Goal: Task Accomplishment & Management: Manage account settings

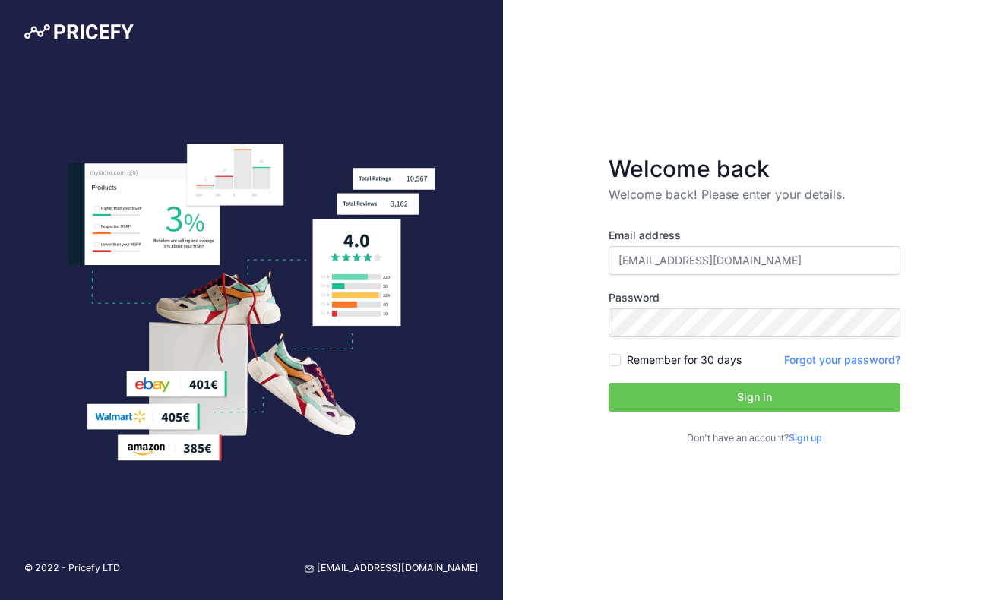
type input "[EMAIL_ADDRESS][DOMAIN_NAME]"
click at [755, 397] on button "Sign in" at bounding box center [755, 397] width 292 height 29
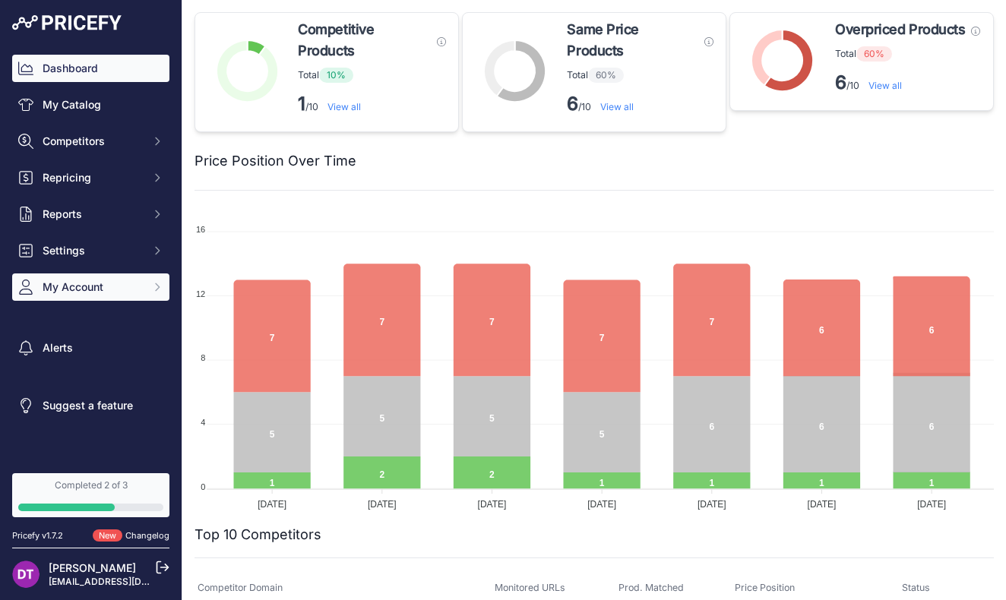
click at [92, 282] on span "My Account" at bounding box center [93, 287] width 100 height 15
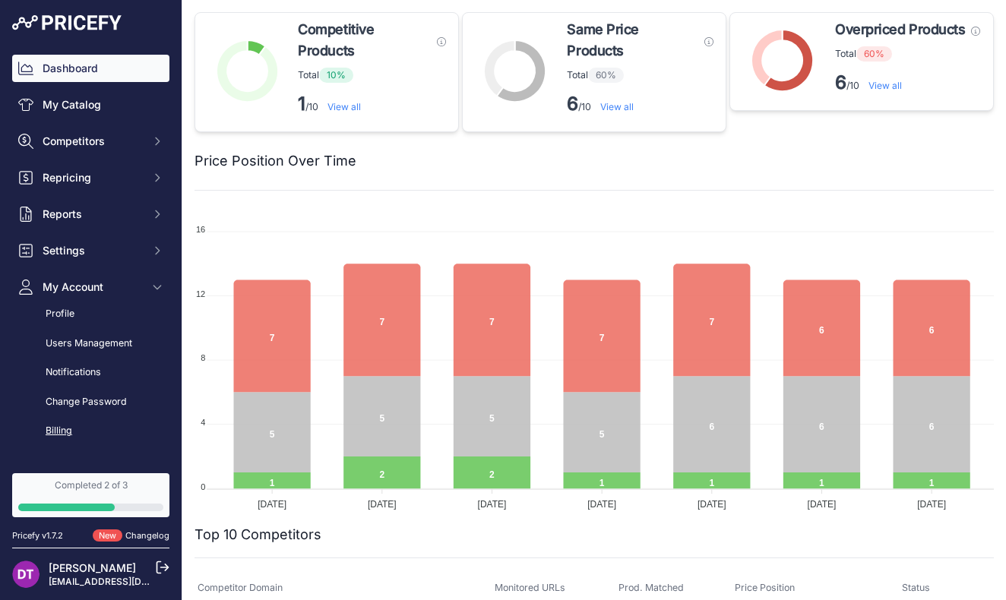
click at [71, 424] on link "Billing" at bounding box center [90, 431] width 157 height 27
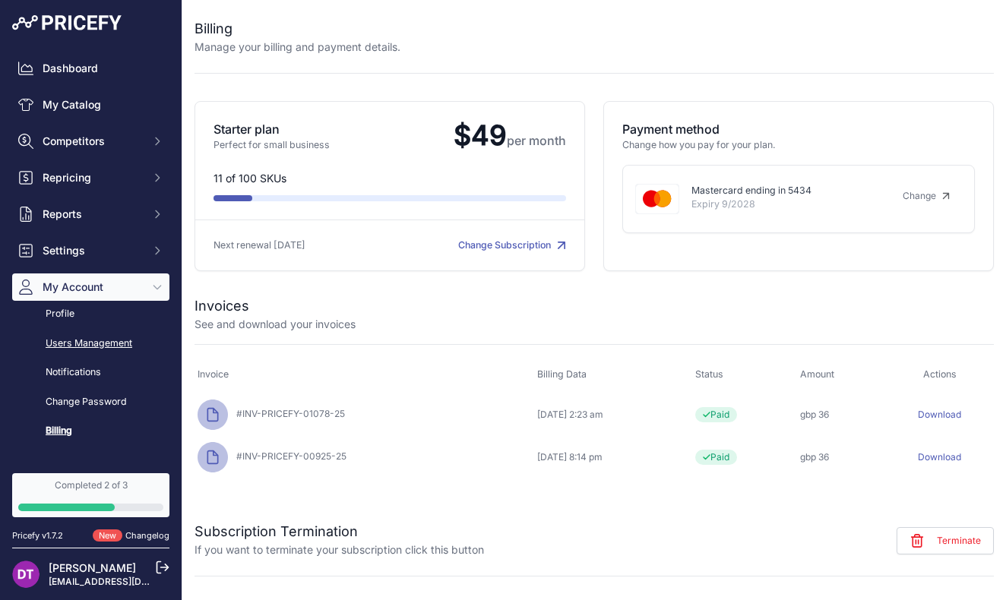
click at [84, 337] on link "Users Management" at bounding box center [90, 344] width 157 height 27
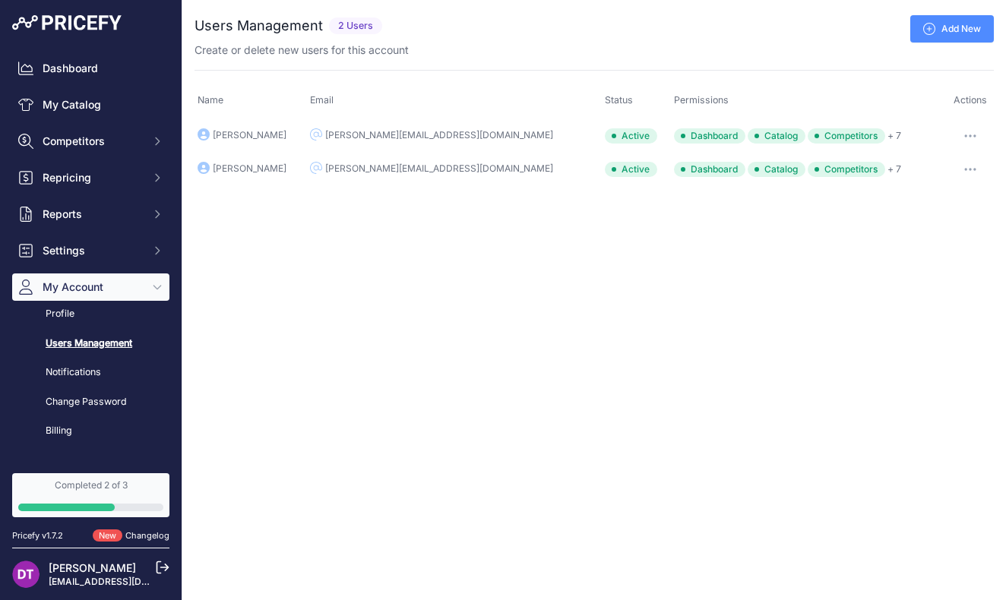
click at [954, 43] on div "Create or delete new users for this account" at bounding box center [594, 50] width 799 height 15
click at [950, 39] on link "Add New" at bounding box center [952, 28] width 84 height 27
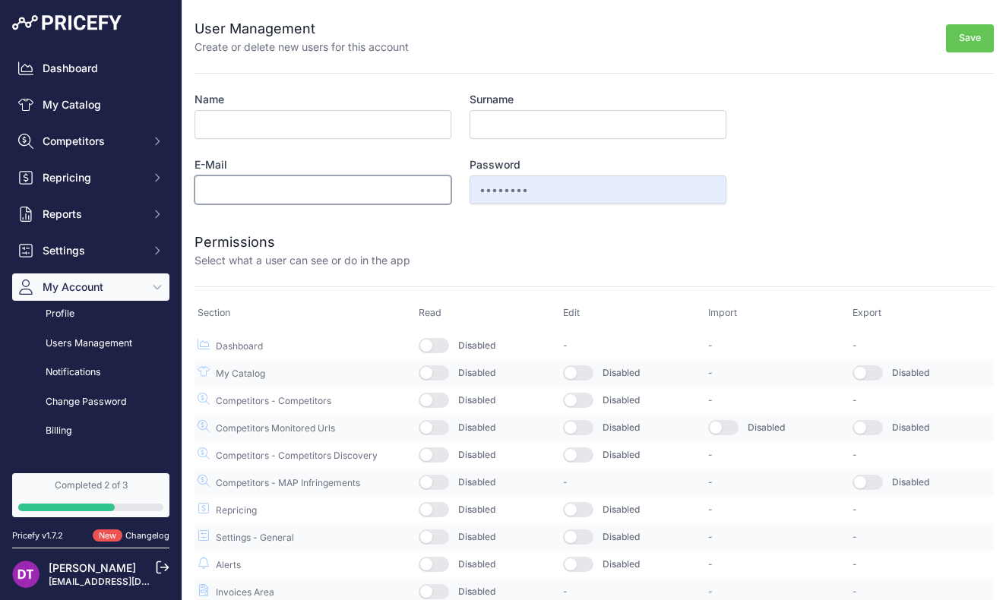
paste input "Joelle Konze <joelle@sprayerdepot.com>"
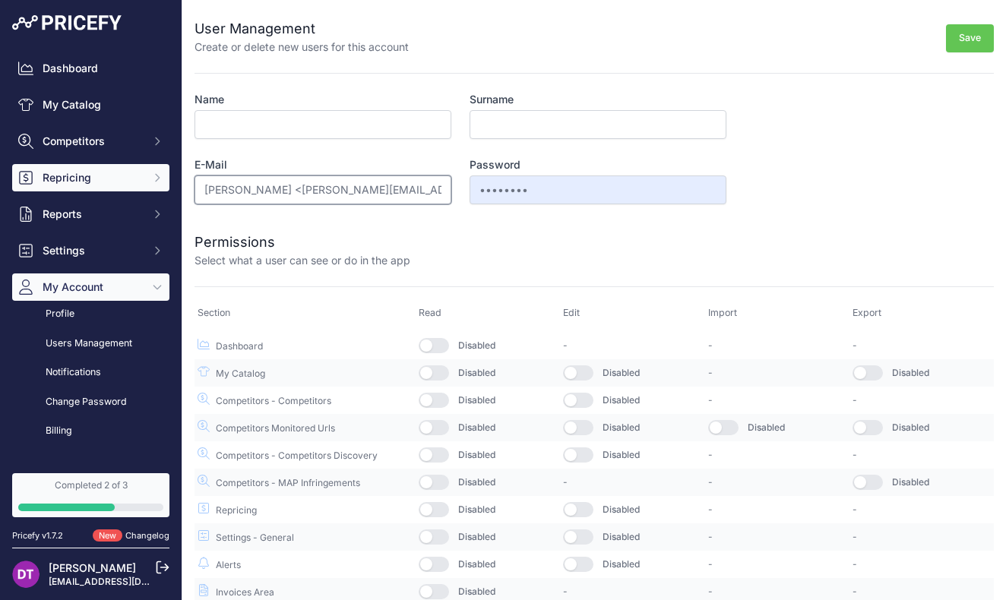
drag, startPoint x: 280, startPoint y: 191, endPoint x: 129, endPoint y: 191, distance: 151.2
click at [129, 191] on div "Dashboard My Catalog Competitors Competitors Monitored URLs MAP infringements R…" at bounding box center [503, 300] width 1006 height 600
drag, startPoint x: 278, startPoint y: 193, endPoint x: 148, endPoint y: 193, distance: 129.9
click at [148, 193] on div "Dashboard My Catalog Competitors Competitors Monitored URLs MAP infringements R…" at bounding box center [503, 300] width 1006 height 600
click at [356, 189] on input "joelle@sprayerdepot.com>" at bounding box center [323, 190] width 257 height 29
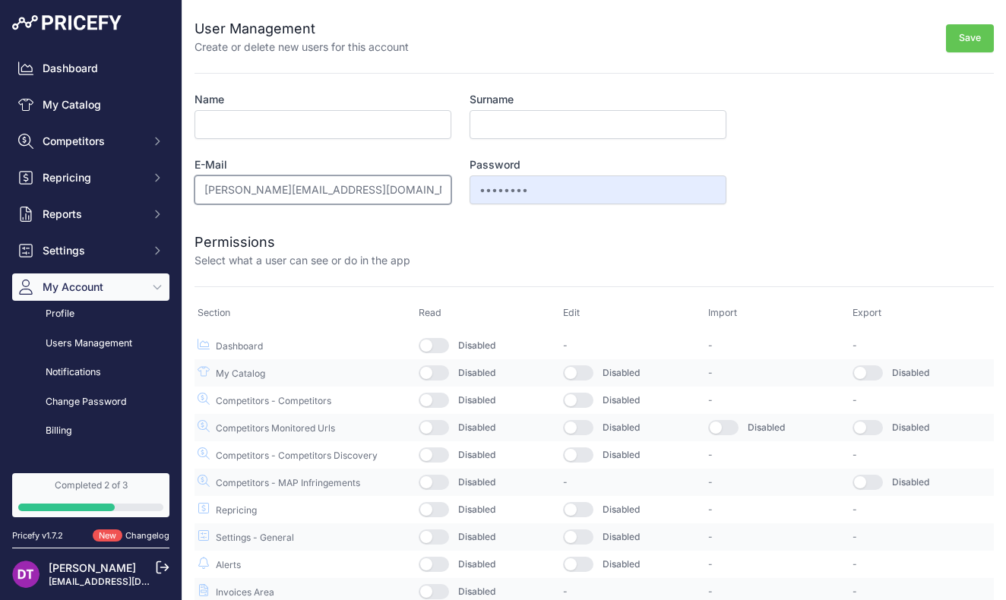
type input "[PERSON_NAME][EMAIL_ADDRESS][DOMAIN_NAME]"
paste input "Joelle Konze <"
click at [243, 127] on input "Joelle Konze <" at bounding box center [323, 124] width 257 height 29
type input "Joelle"
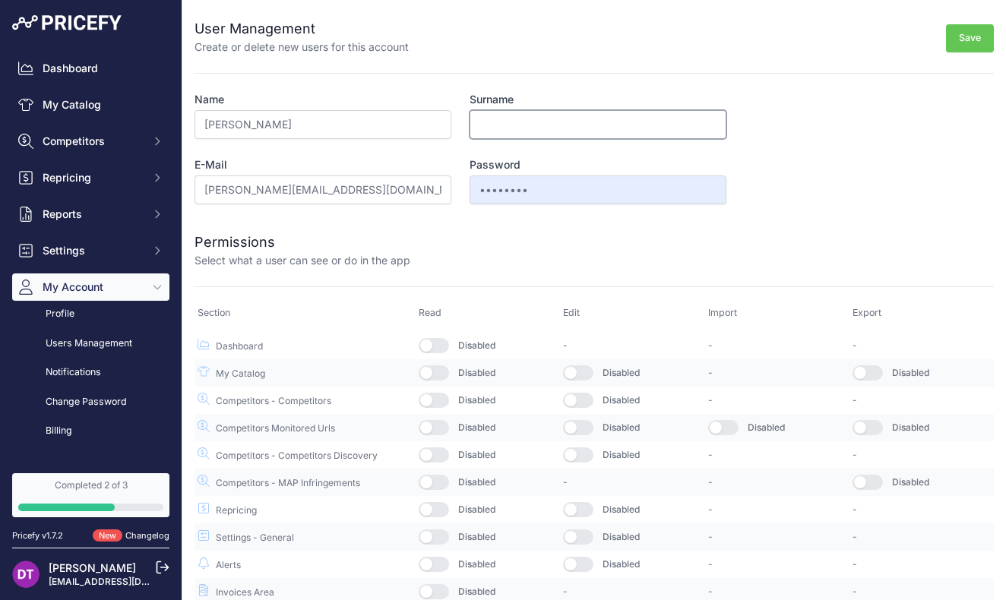
paste input "Konze"
type input "Konze"
click at [442, 343] on button "button" at bounding box center [434, 345] width 30 height 15
click at [442, 377] on button "button" at bounding box center [434, 373] width 30 height 15
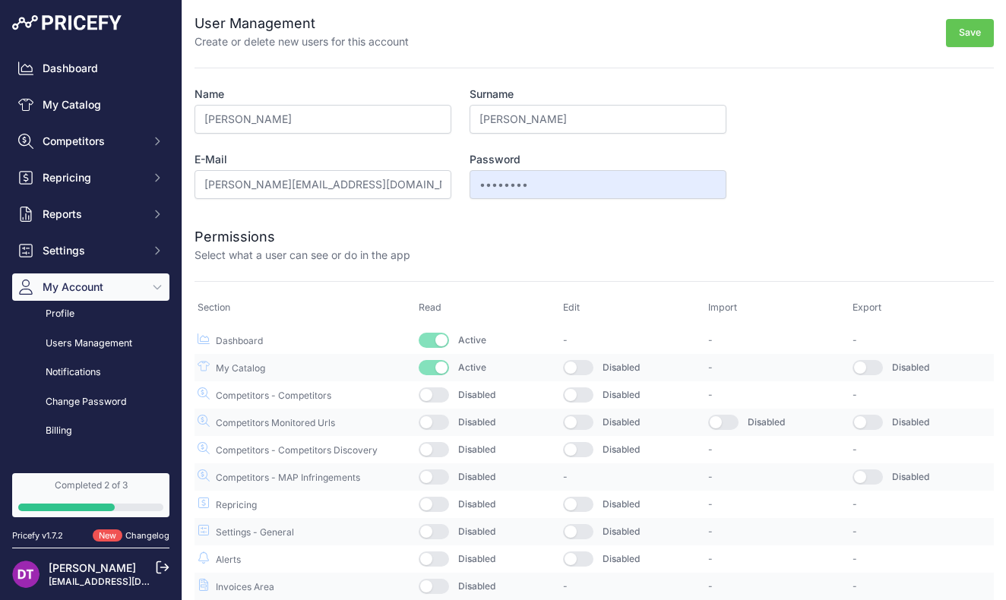
scroll to position [5, 0]
click at [438, 397] on button "button" at bounding box center [434, 395] width 30 height 15
click at [587, 365] on button "button" at bounding box center [578, 368] width 30 height 15
click at [586, 404] on td "Disabled" at bounding box center [632, 395] width 144 height 27
click at [584, 399] on button "button" at bounding box center [578, 395] width 30 height 15
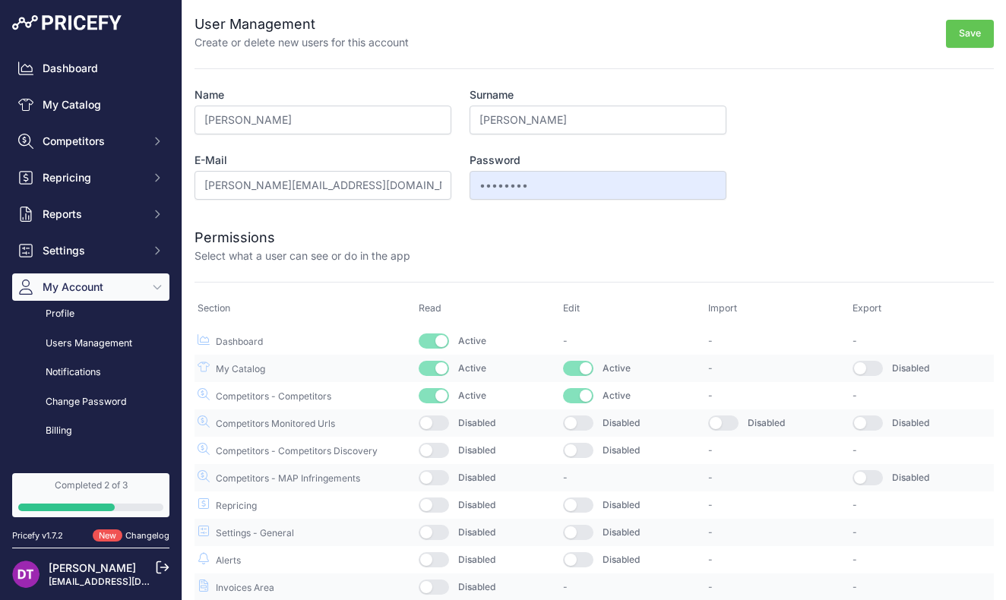
click at [586, 423] on button "button" at bounding box center [578, 423] width 30 height 15
click at [872, 363] on button "button" at bounding box center [868, 368] width 30 height 15
click at [871, 432] on td "Disabled" at bounding box center [922, 423] width 144 height 27
click at [870, 419] on button "button" at bounding box center [868, 423] width 30 height 15
click at [729, 423] on button "button" at bounding box center [723, 423] width 30 height 15
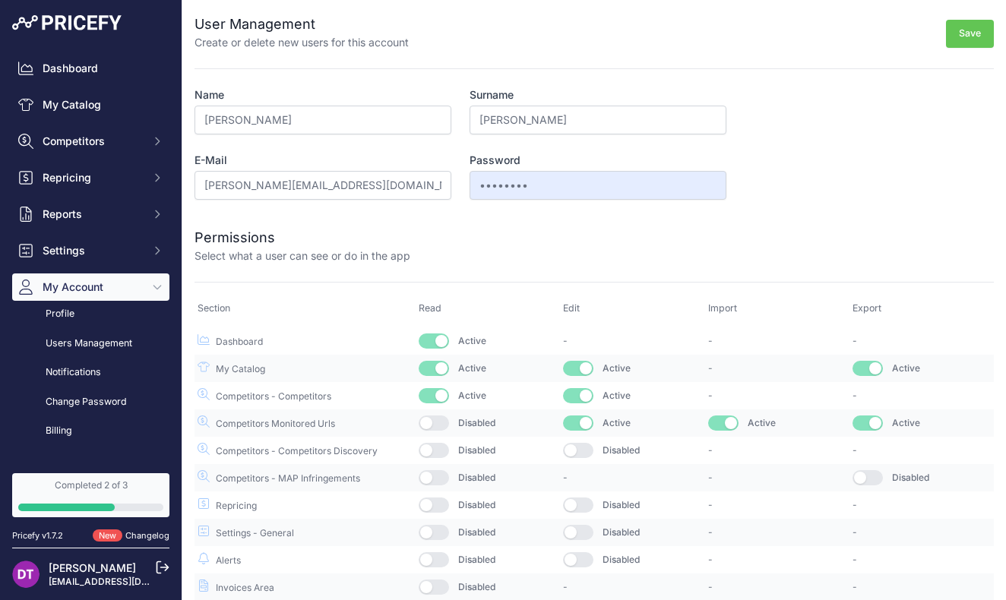
click at [574, 450] on button "button" at bounding box center [578, 450] width 30 height 15
click at [426, 452] on button "button" at bounding box center [434, 450] width 30 height 15
click at [433, 418] on button "button" at bounding box center [434, 423] width 30 height 15
click at [432, 483] on button "button" at bounding box center [434, 477] width 30 height 15
click at [442, 502] on button "button" at bounding box center [434, 505] width 30 height 15
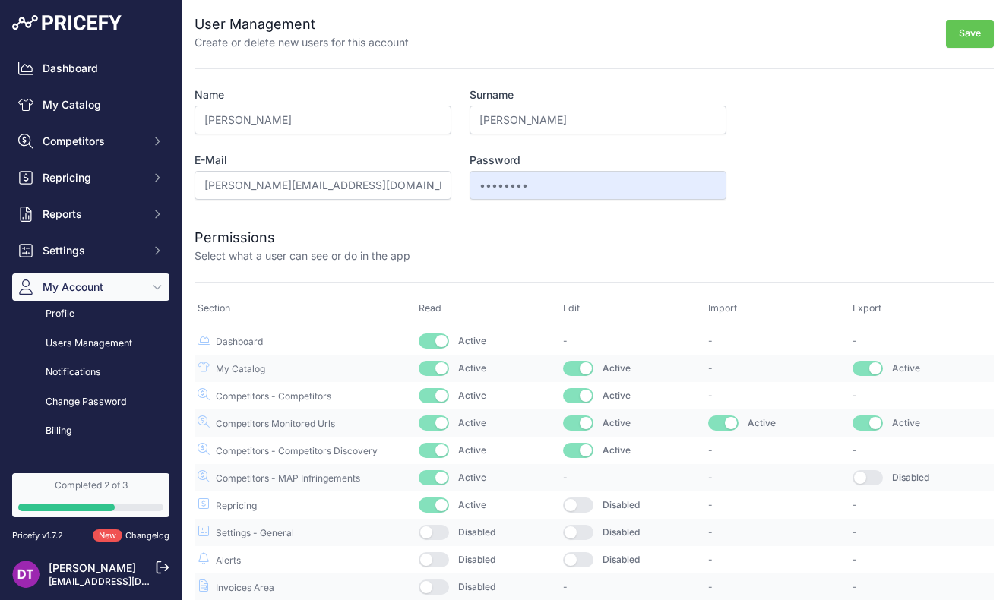
click at [586, 510] on button "button" at bounding box center [578, 505] width 30 height 15
click at [872, 476] on button "button" at bounding box center [868, 477] width 30 height 15
click at [577, 527] on button "button" at bounding box center [578, 532] width 30 height 15
click at [454, 540] on td "Disabled" at bounding box center [488, 532] width 144 height 27
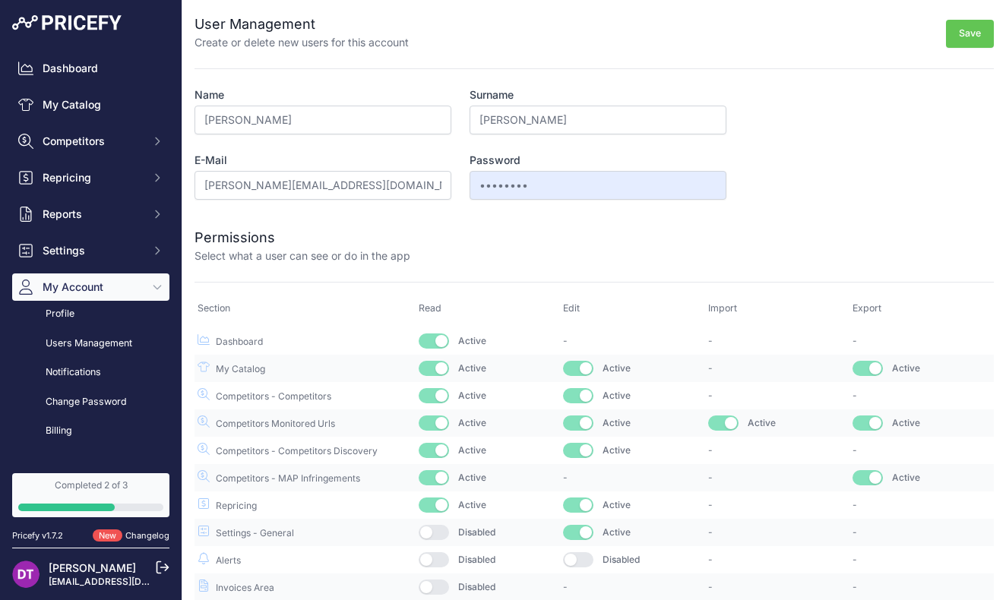
click at [429, 533] on button "button" at bounding box center [434, 532] width 30 height 15
click at [430, 558] on button "button" at bounding box center [434, 559] width 30 height 15
click at [436, 583] on button "button" at bounding box center [434, 587] width 30 height 15
click at [584, 556] on button "button" at bounding box center [578, 559] width 30 height 15
click at [967, 36] on button "Save" at bounding box center [970, 34] width 48 height 28
